Goal: Information Seeking & Learning: Learn about a topic

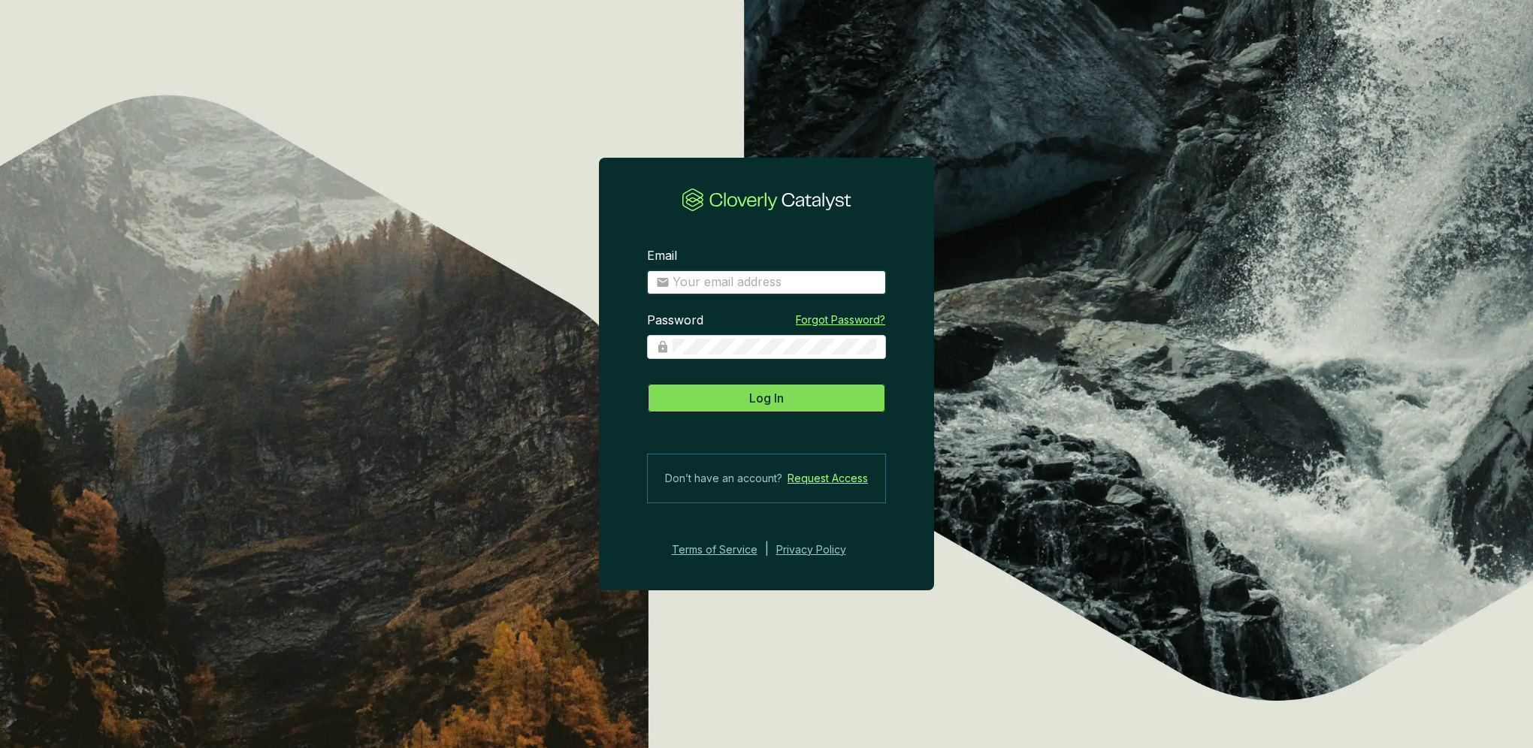
type input "[PERSON_NAME][EMAIL_ADDRESS][DOMAIN_NAME]"
click at [739, 396] on button "Log In" at bounding box center [766, 398] width 239 height 30
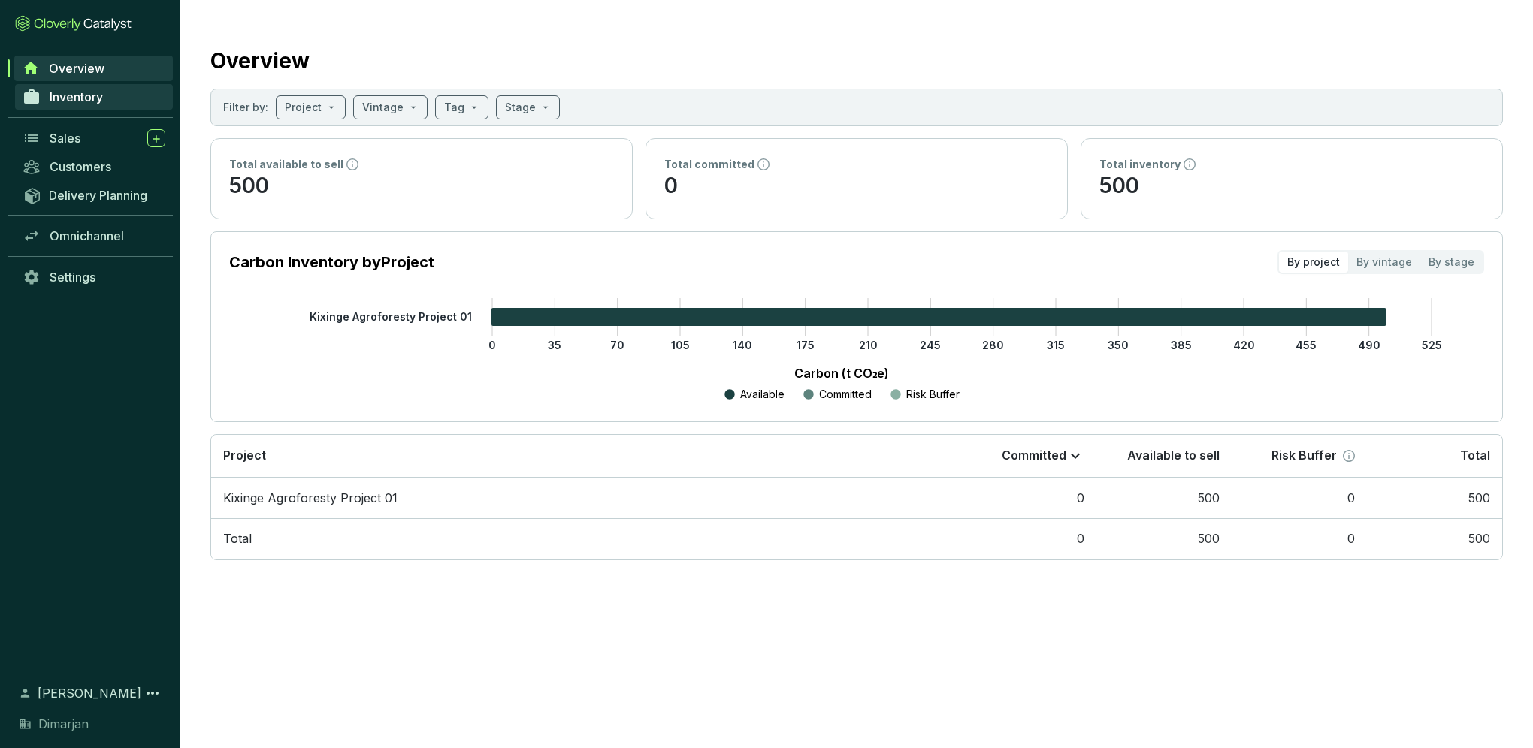
click at [87, 102] on span "Inventory" at bounding box center [76, 96] width 53 height 15
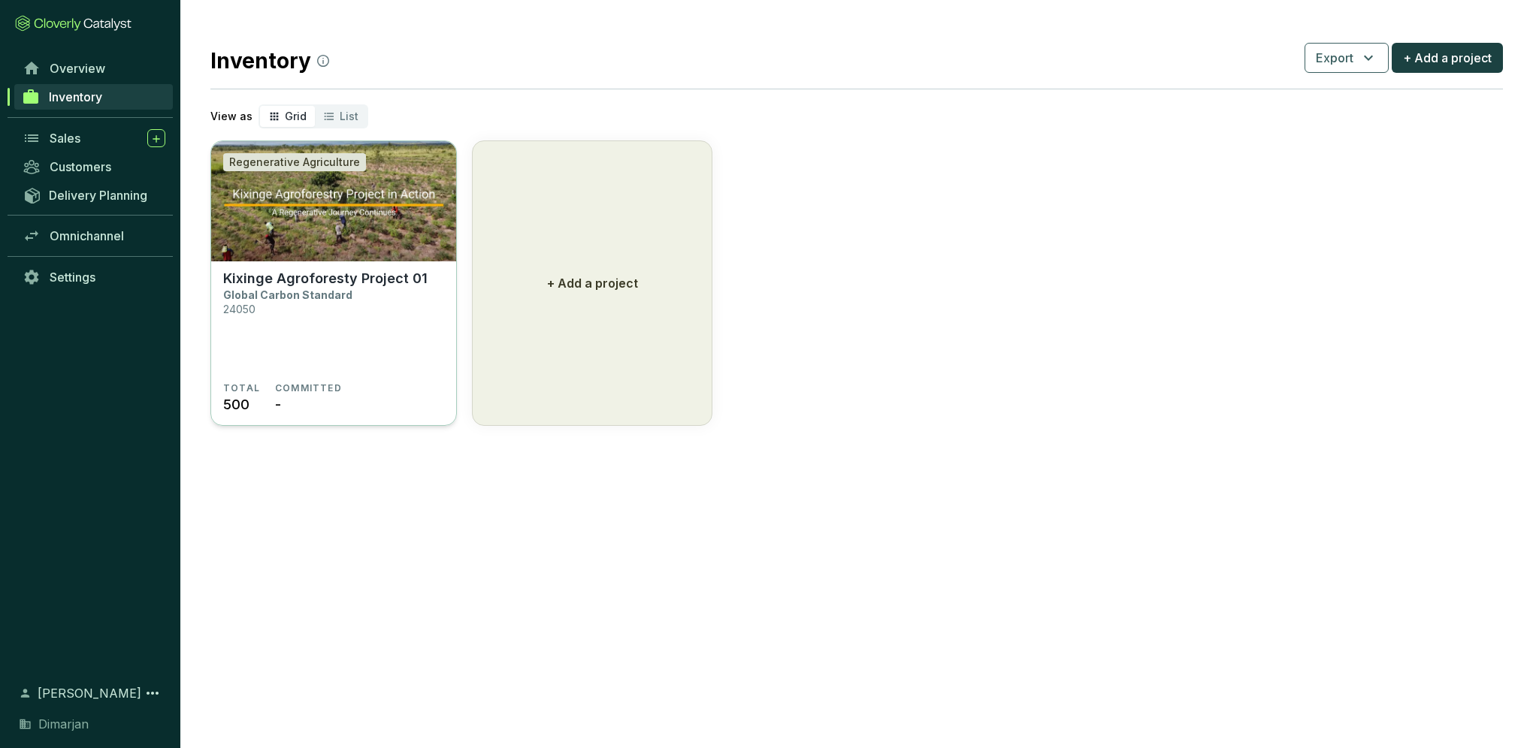
click at [298, 279] on p "Kixinge Agroforesty Project 01" at bounding box center [325, 278] width 204 height 17
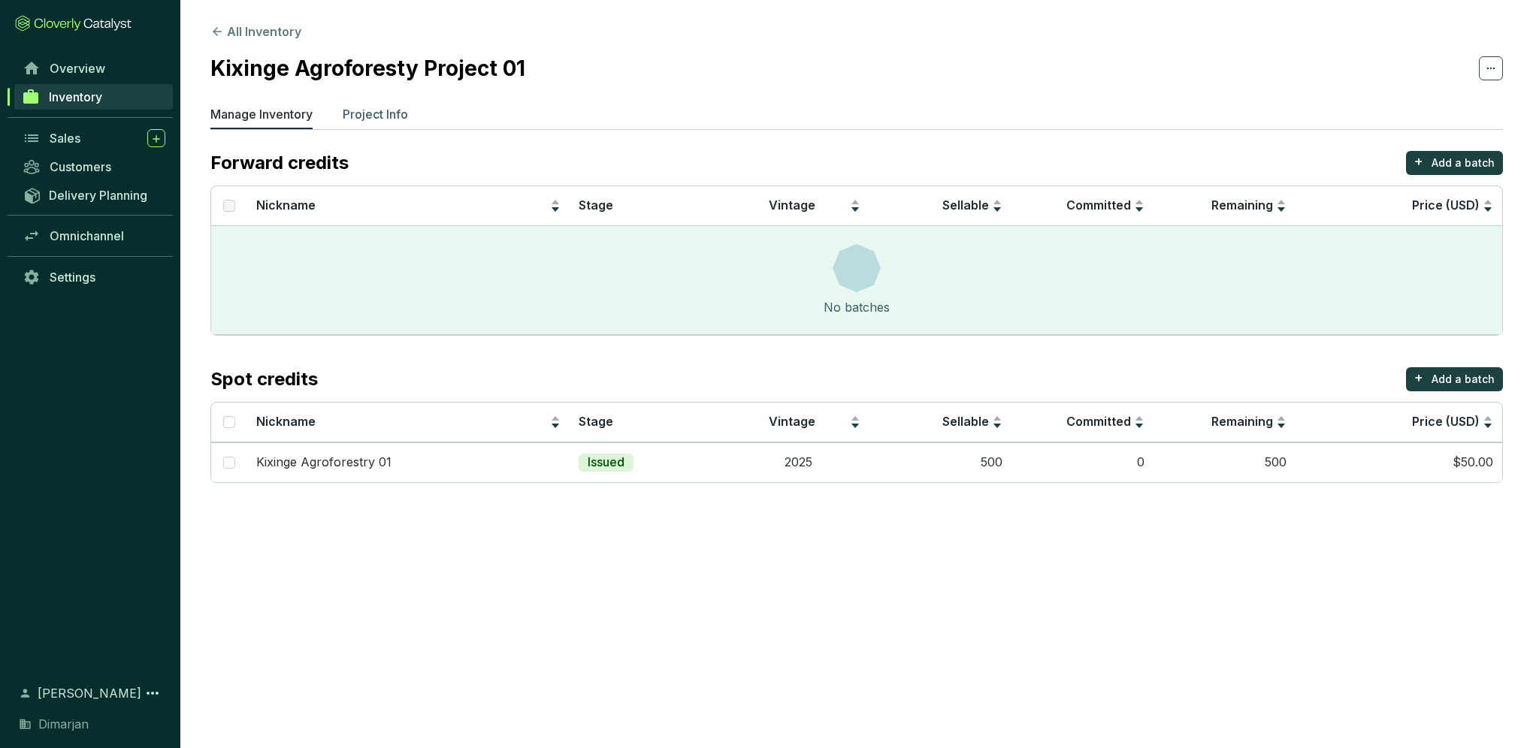
click at [393, 117] on p "Project Info" at bounding box center [375, 114] width 65 height 18
